Goal: Task Accomplishment & Management: Manage account settings

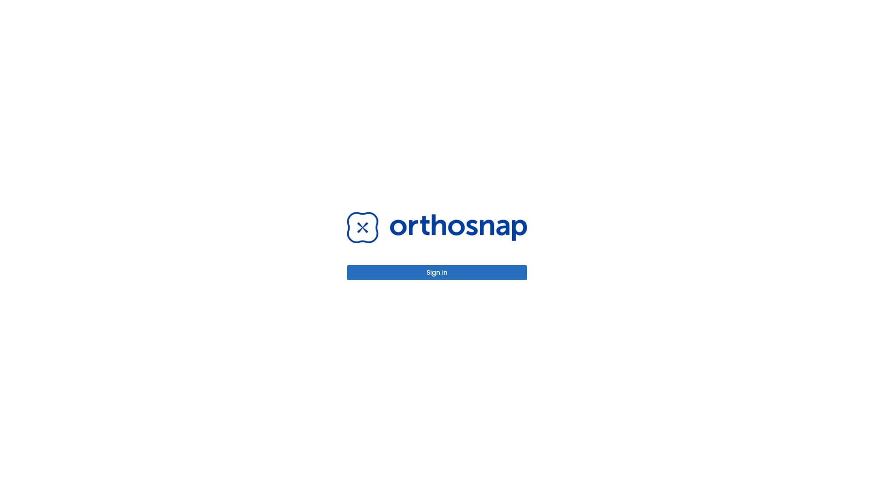
click at [437, 272] on button "Sign in" at bounding box center [437, 272] width 180 height 15
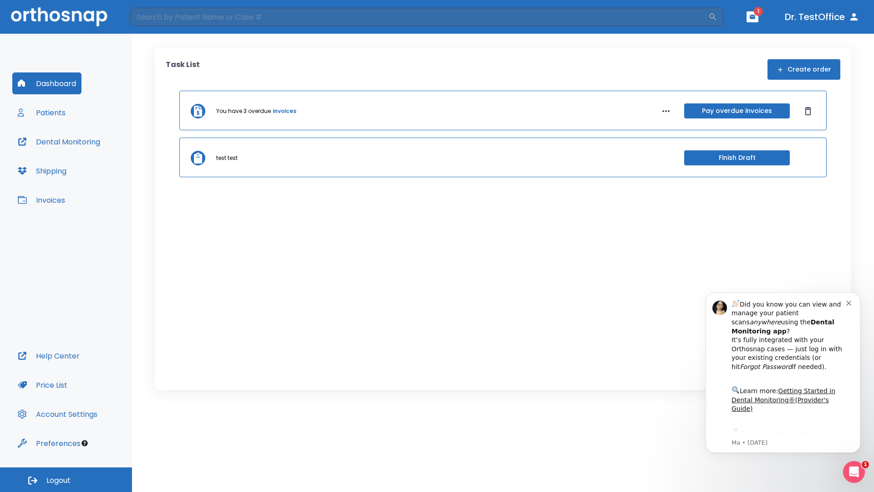
click at [66, 480] on span "Logout" at bounding box center [58, 480] width 24 height 10
